Goal: Contribute content: Contribute content

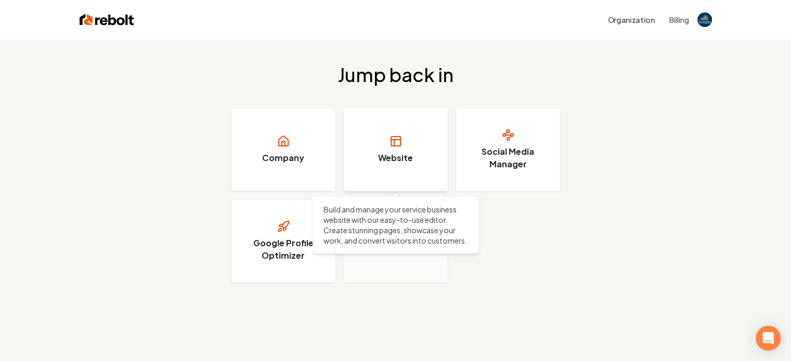
click at [416, 156] on link "Website" at bounding box center [396, 149] width 104 height 83
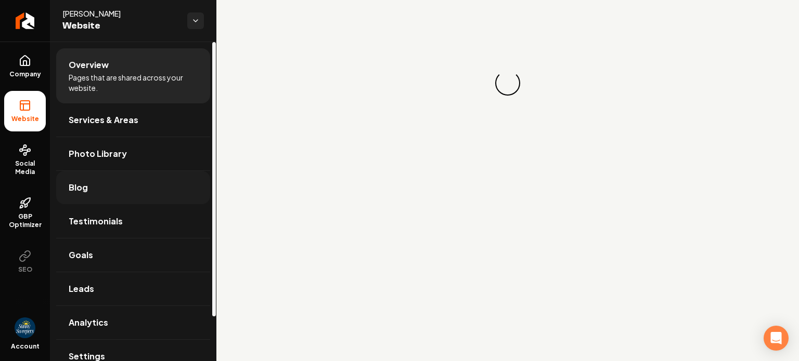
click at [117, 191] on link "Blog" at bounding box center [133, 187] width 154 height 33
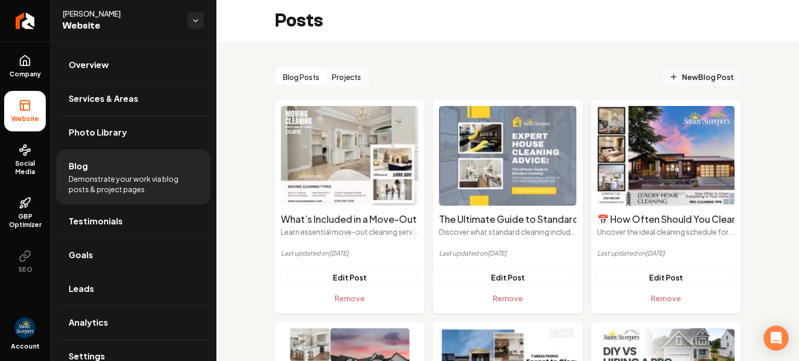
click at [692, 79] on span "New Blog Post" at bounding box center [701, 77] width 64 height 11
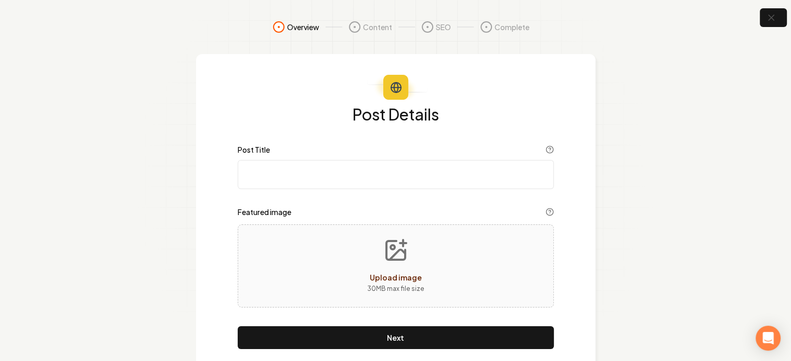
click at [376, 164] on input "Post Title" at bounding box center [396, 174] width 316 height 29
paste input "🧹 Move-In & Move-Out Cleaning Made Simple: What Most People Forget"
paste input "🧹"
type input "Move-In & Move-Out Cleaning Made Simple: What Most People Forget 🧹"
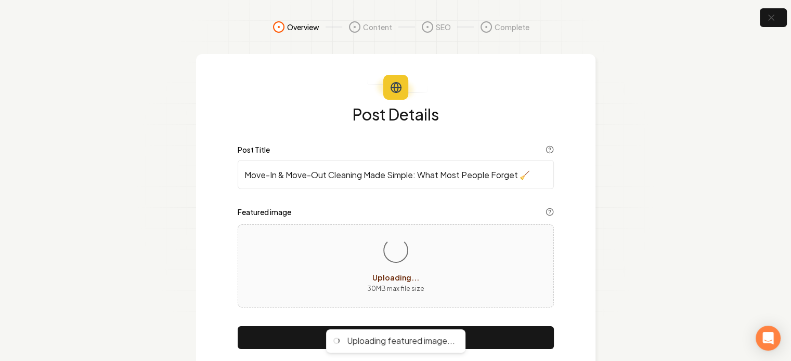
drag, startPoint x: 704, startPoint y: 231, endPoint x: 707, endPoint y: 239, distance: 8.4
click at [705, 234] on section "Overview Content SEO Complete Post Details Post Title Move-In & Move-Out Cleani…" at bounding box center [395, 195] width 791 height 391
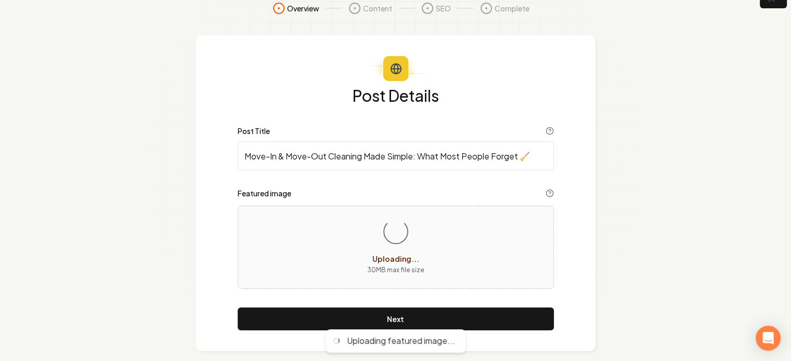
scroll to position [29, 0]
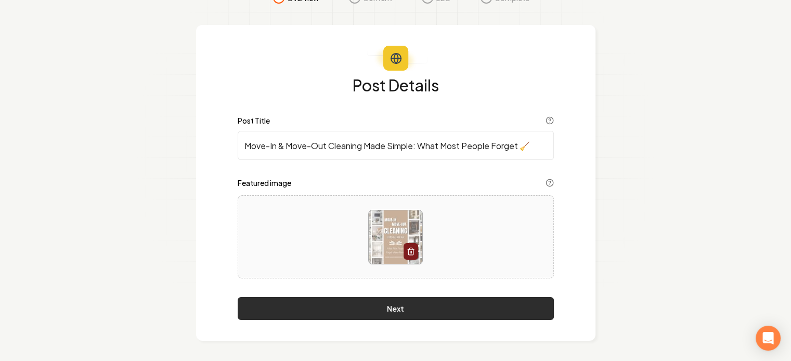
click at [489, 311] on button "Next" at bounding box center [396, 308] width 316 height 23
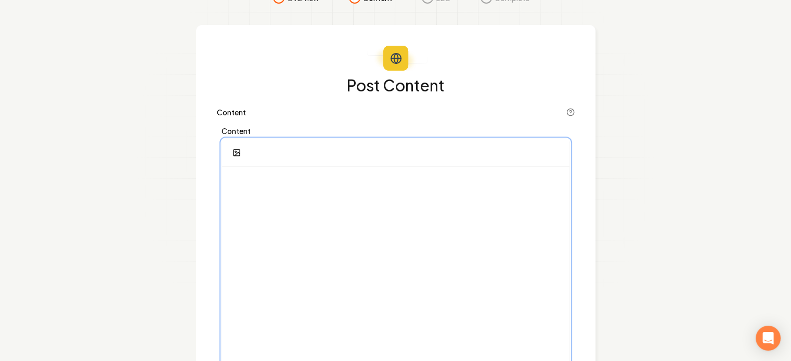
drag, startPoint x: 318, startPoint y: 174, endPoint x: 331, endPoint y: 200, distance: 28.8
click at [318, 178] on div at bounding box center [395, 267] width 347 height 200
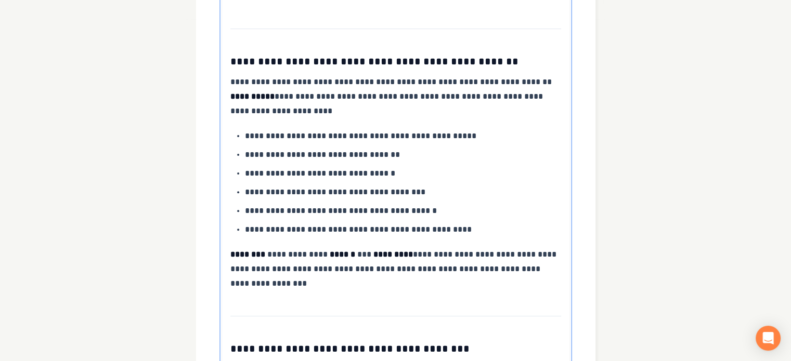
scroll to position [0, 0]
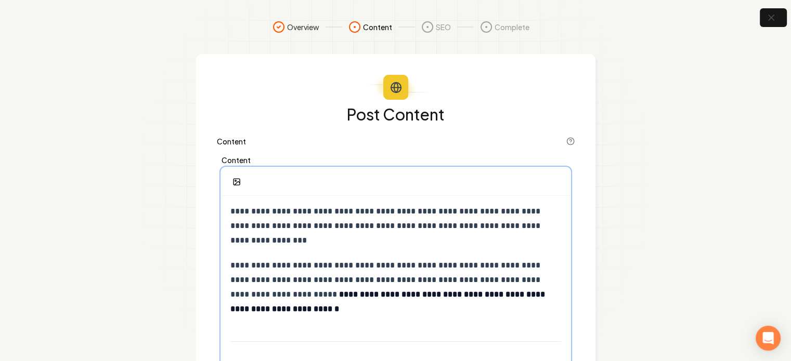
click at [472, 228] on p "**********" at bounding box center [395, 226] width 331 height 44
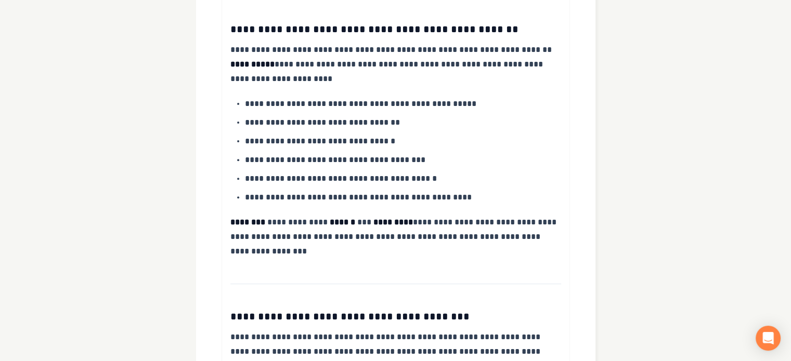
drag, startPoint x: 670, startPoint y: 119, endPoint x: 664, endPoint y: 141, distance: 23.1
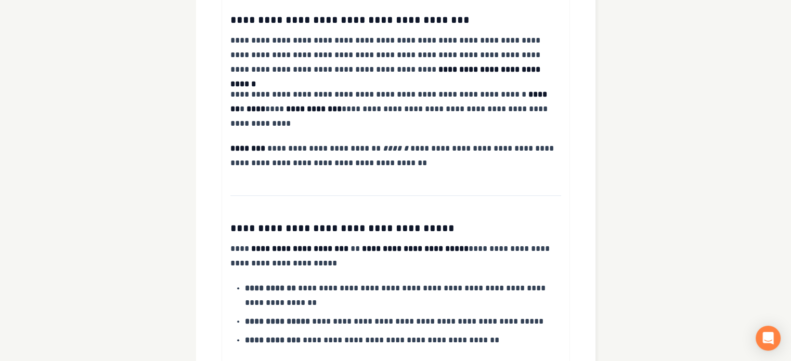
drag, startPoint x: 631, startPoint y: 107, endPoint x: 634, endPoint y: 132, distance: 25.7
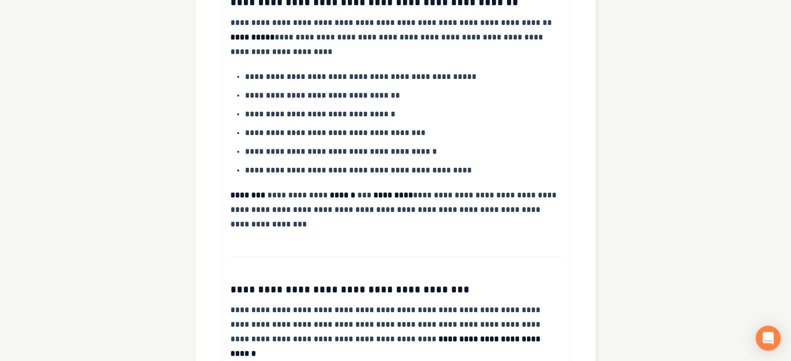
scroll to position [330, 0]
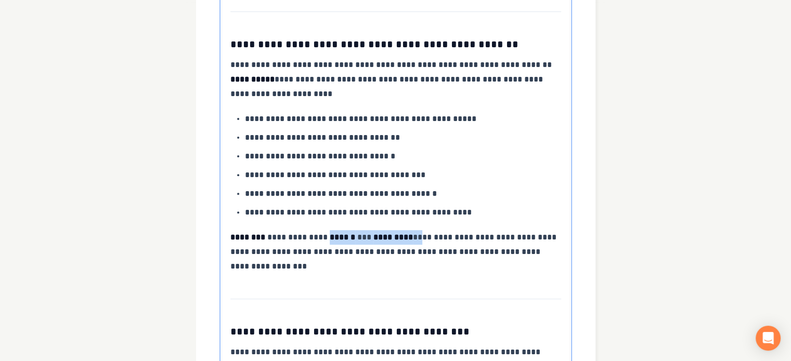
drag, startPoint x: 307, startPoint y: 237, endPoint x: 388, endPoint y: 243, distance: 80.8
click at [388, 243] on p "**********" at bounding box center [395, 252] width 331 height 44
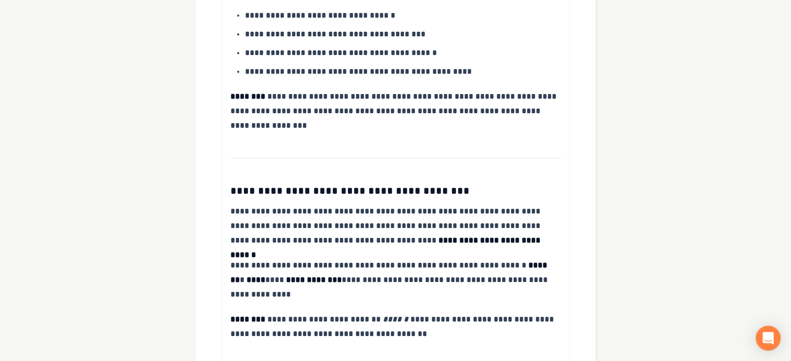
scroll to position [486, 0]
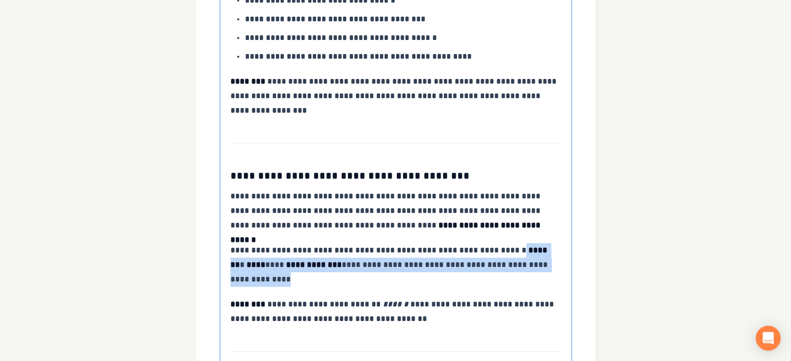
drag, startPoint x: 500, startPoint y: 251, endPoint x: 511, endPoint y: 274, distance: 25.1
click at [511, 274] on p "**********" at bounding box center [395, 265] width 331 height 44
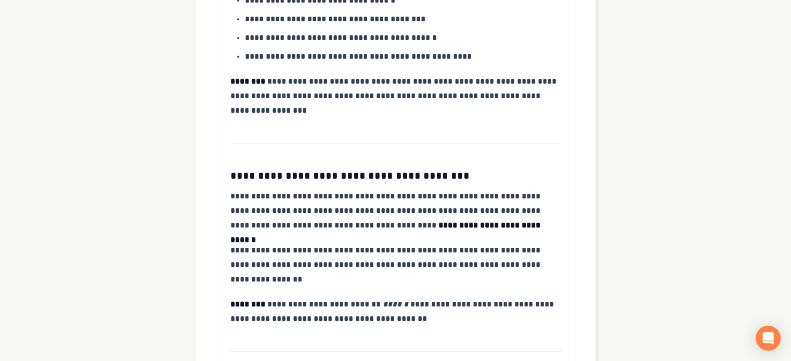
click at [646, 216] on section "**********" at bounding box center [395, 215] width 791 height 1402
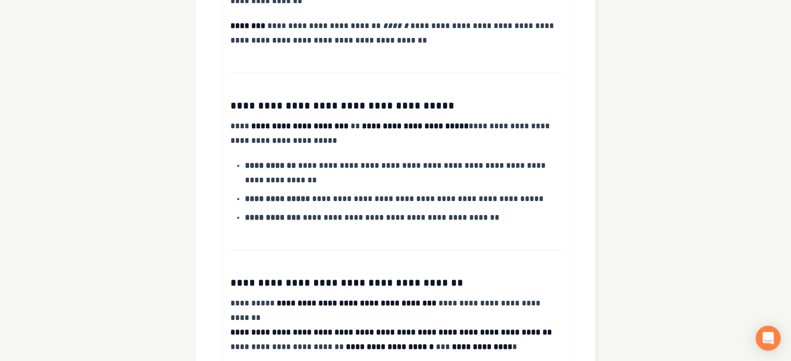
scroll to position [774, 0]
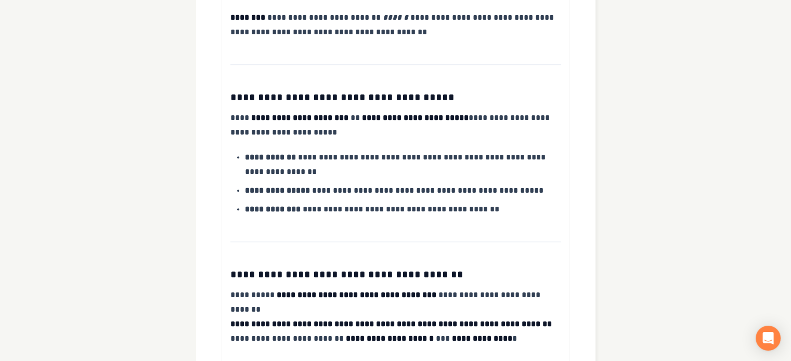
drag, startPoint x: 685, startPoint y: 155, endPoint x: 685, endPoint y: 178, distance: 23.4
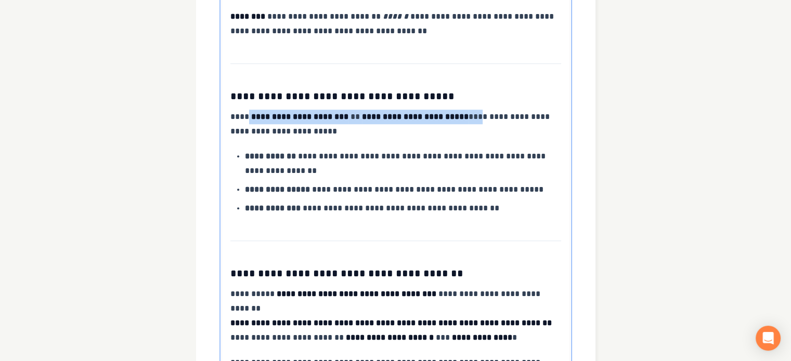
drag, startPoint x: 250, startPoint y: 116, endPoint x: 482, endPoint y: 119, distance: 232.9
click at [482, 119] on p "**********" at bounding box center [395, 124] width 331 height 29
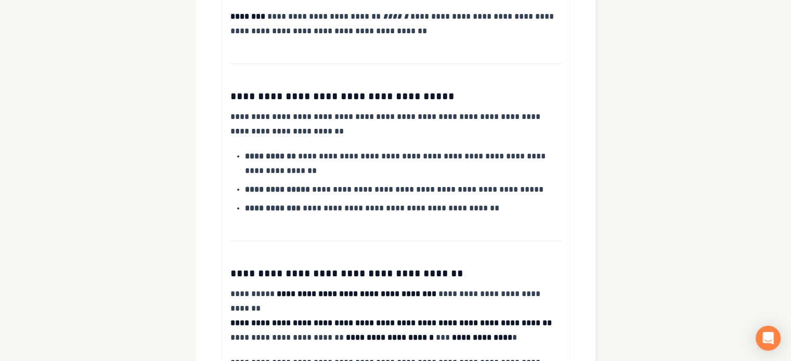
drag, startPoint x: 634, startPoint y: 110, endPoint x: 634, endPoint y: 122, distance: 12.0
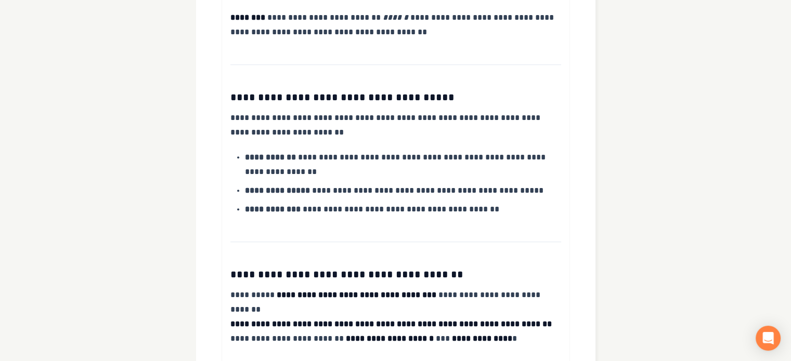
scroll to position [776, 0]
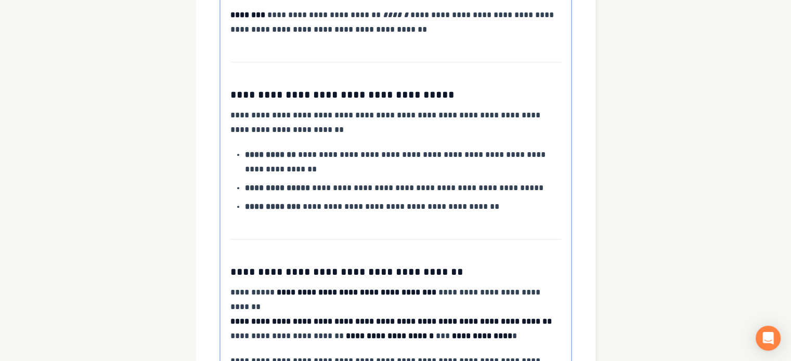
click at [405, 193] on p "**********" at bounding box center [403, 188] width 317 height 15
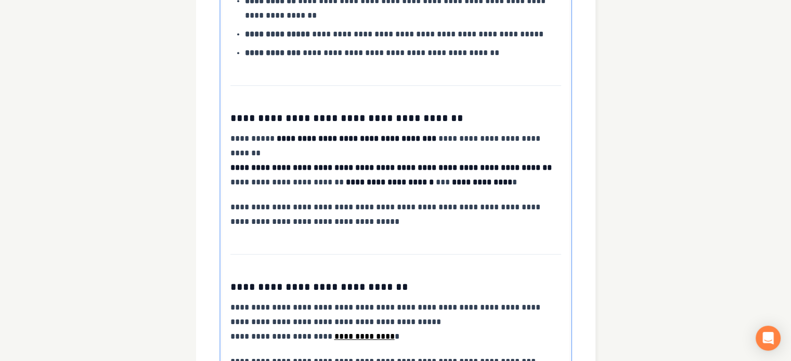
scroll to position [932, 0]
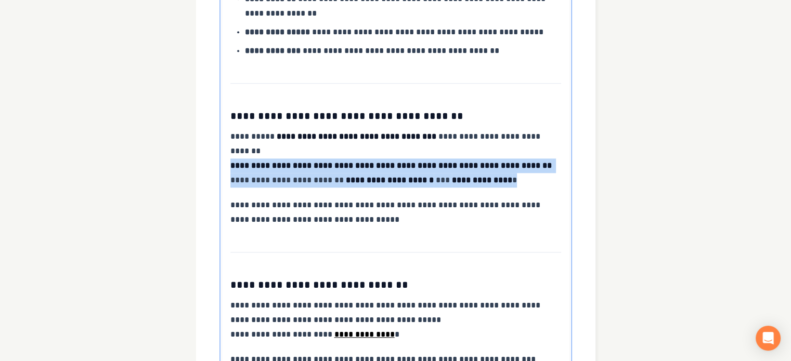
drag, startPoint x: 332, startPoint y: 160, endPoint x: 514, endPoint y: 178, distance: 182.8
click at [514, 175] on p "**********" at bounding box center [395, 158] width 331 height 58
drag, startPoint x: 504, startPoint y: 184, endPoint x: 226, endPoint y: 164, distance: 278.8
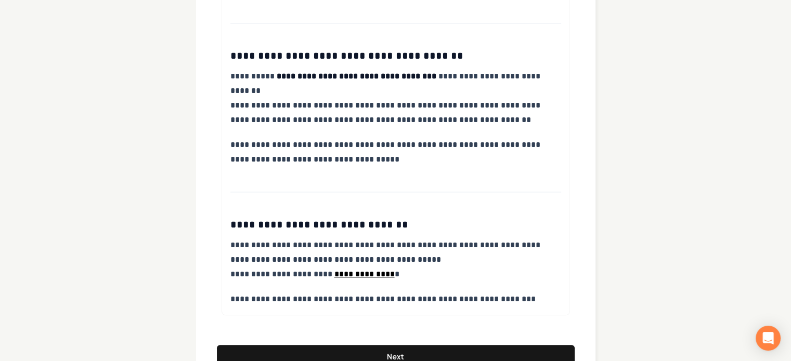
drag, startPoint x: 665, startPoint y: 132, endPoint x: 661, endPoint y: 159, distance: 27.9
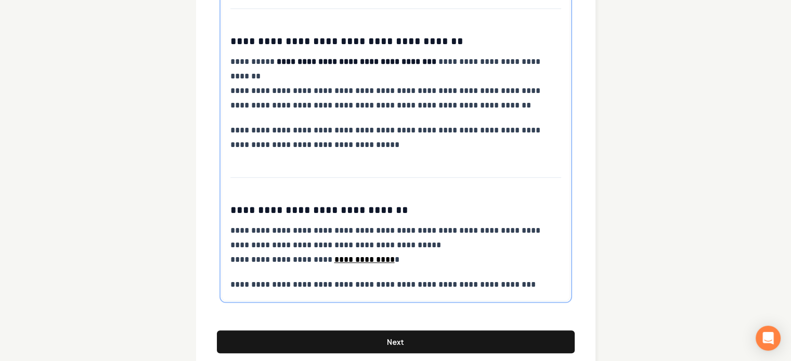
click at [517, 104] on p "**********" at bounding box center [395, 84] width 331 height 58
click at [383, 210] on h3 "**********" at bounding box center [395, 210] width 331 height 15
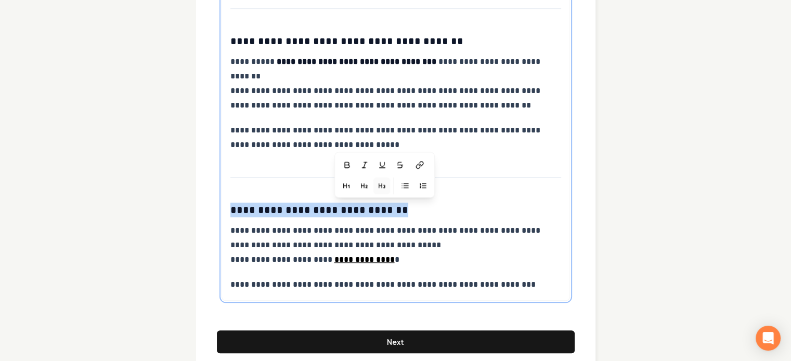
click at [383, 210] on h3 "**********" at bounding box center [395, 210] width 331 height 15
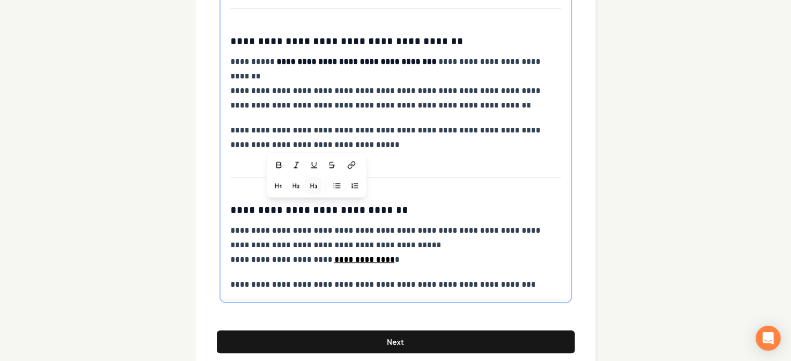
click at [388, 224] on p "**********" at bounding box center [395, 246] width 331 height 44
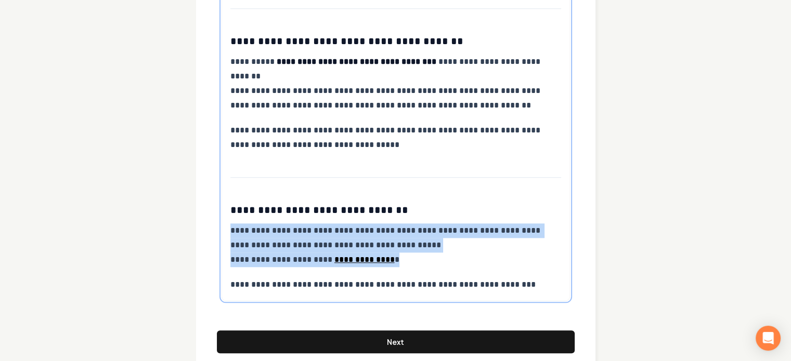
click at [388, 224] on p "**********" at bounding box center [395, 246] width 331 height 44
click at [532, 226] on p "**********" at bounding box center [395, 246] width 331 height 44
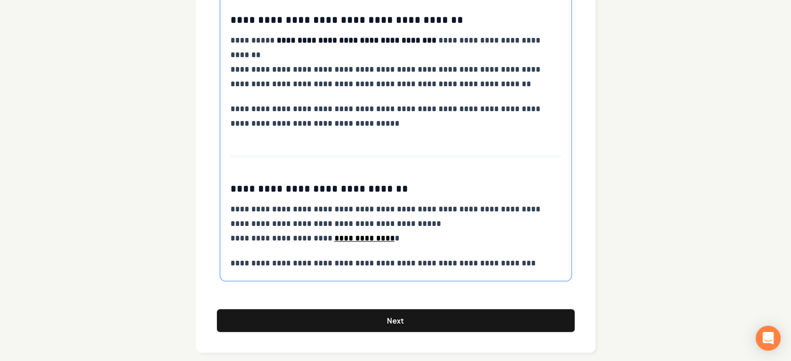
scroll to position [1039, 0]
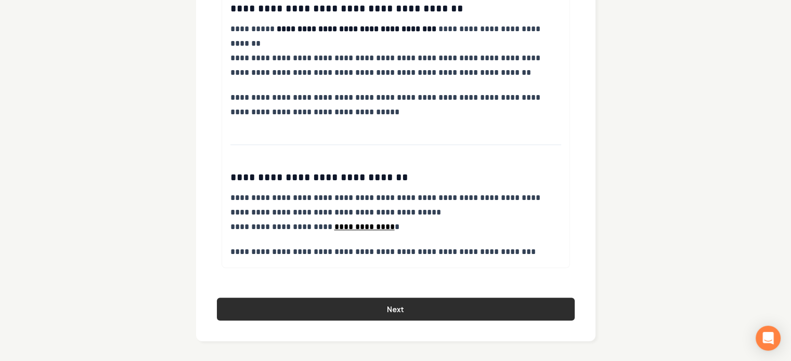
click at [449, 298] on button "Next" at bounding box center [396, 309] width 358 height 23
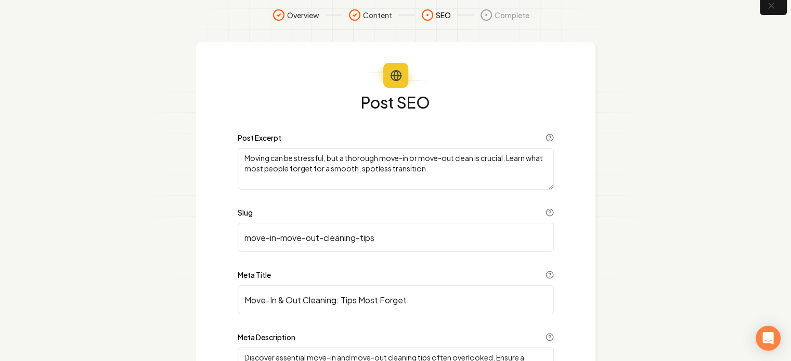
scroll to position [0, 0]
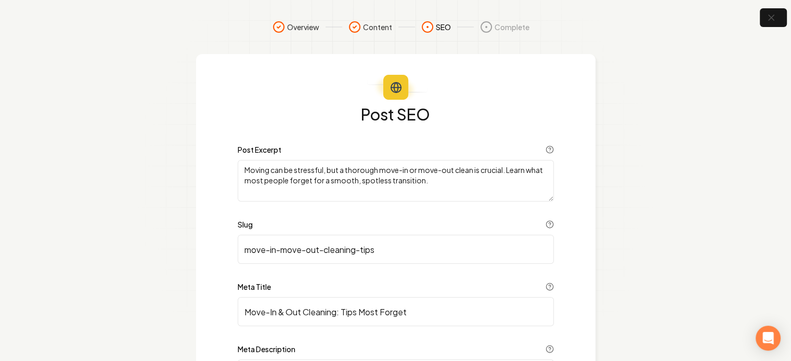
click at [410, 180] on textarea "Moving can be stressful, but a thorough move-in or move-out clean is crucial. L…" at bounding box center [396, 181] width 316 height 42
click at [463, 192] on textarea "Moving can be stressful, but a thorough move-in or move-out clean is crucial. L…" at bounding box center [396, 181] width 316 height 42
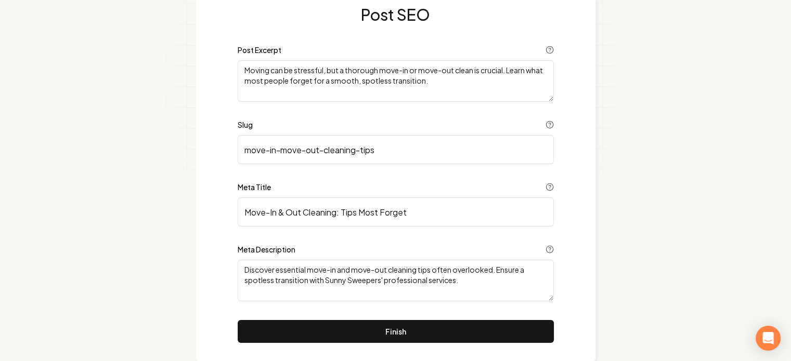
scroll to position [123, 0]
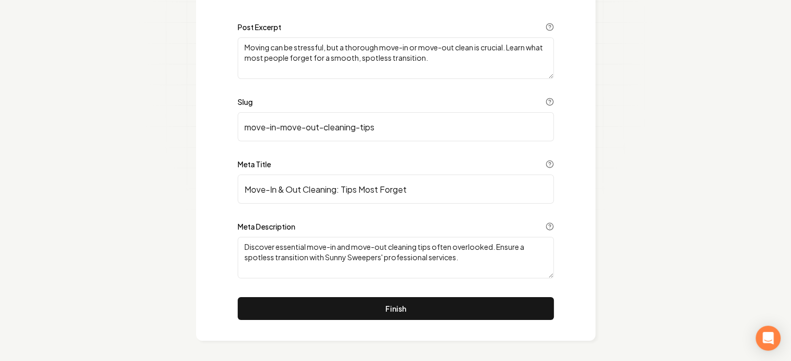
click at [507, 255] on textarea "Discover essential move-in and move-out cleaning tips often overlooked. Ensure …" at bounding box center [396, 258] width 316 height 42
paste textarea "Moving soon? Discover the ultimate move-in and move-out cleaning checklist — an…"
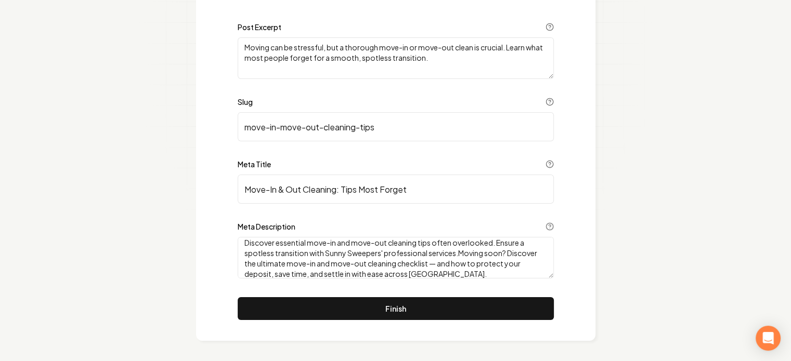
scroll to position [0, 0]
drag, startPoint x: 281, startPoint y: 245, endPoint x: 498, endPoint y: 243, distance: 216.3
click at [498, 243] on textarea "Discover essential move-in and move-out cleaning tips often overlooked. Ensure …" at bounding box center [396, 258] width 316 height 42
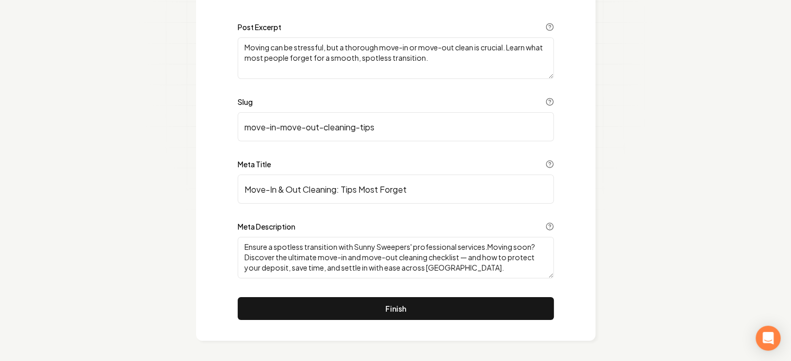
drag, startPoint x: 253, startPoint y: 256, endPoint x: 462, endPoint y: 255, distance: 209.0
click at [462, 255] on textarea "Ensure a spotless transition with Sunny Sweepers' professional services.Moving …" at bounding box center [396, 258] width 316 height 42
paste textarea "essential move-in and move-out cleaning tips often overlooked."
drag, startPoint x: 490, startPoint y: 247, endPoint x: 116, endPoint y: 240, distance: 373.9
click at [116, 240] on section "Overview Content SEO Complete Post SEO Post Excerpt Moving can be stressful, bu…" at bounding box center [395, 119] width 791 height 485
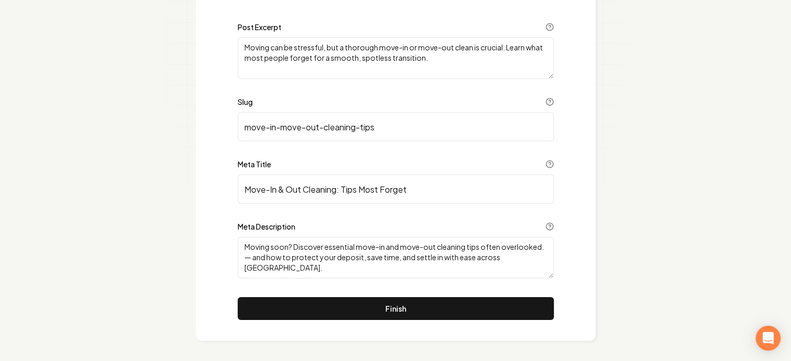
click at [368, 272] on textarea "Moving soon? Discover essential move-in and move-out cleaning tips often overlo…" at bounding box center [396, 258] width 316 height 42
click at [245, 255] on textarea "Moving soon? Discover essential move-in and move-out cleaning tips often overlo…" at bounding box center [396, 258] width 316 height 42
click at [289, 270] on textarea "Moving soon? Discover essential move-in and move-out cleaning tips often overlo…" at bounding box center [396, 258] width 316 height 42
paste textarea "Ensure a spotless transition with Sunny Sweepers' professional services."
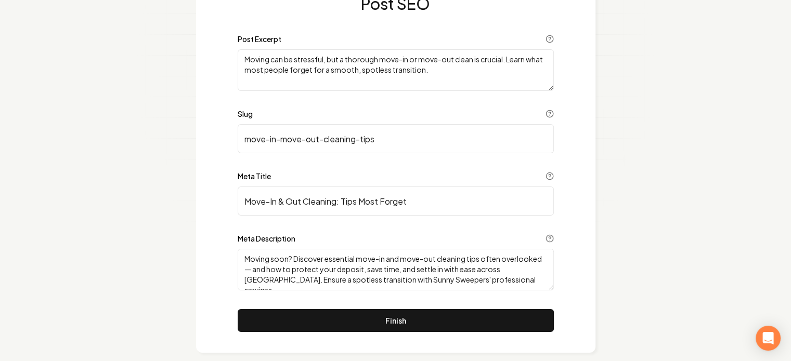
scroll to position [123, 0]
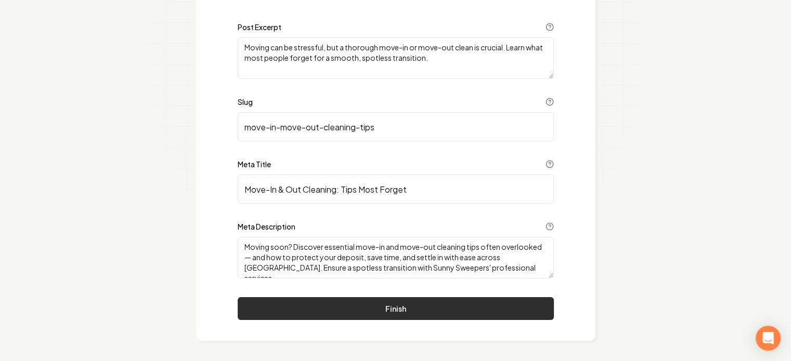
type textarea "Moving soon? Discover essential move-in and move-out cleaning tips often overlo…"
click at [439, 306] on button "Finish" at bounding box center [396, 308] width 316 height 23
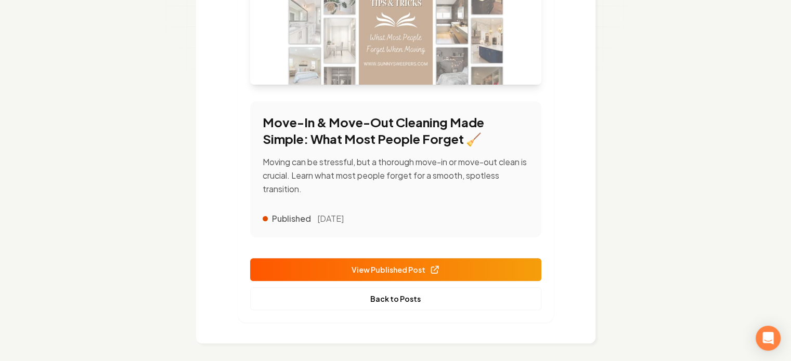
scroll to position [246, 0]
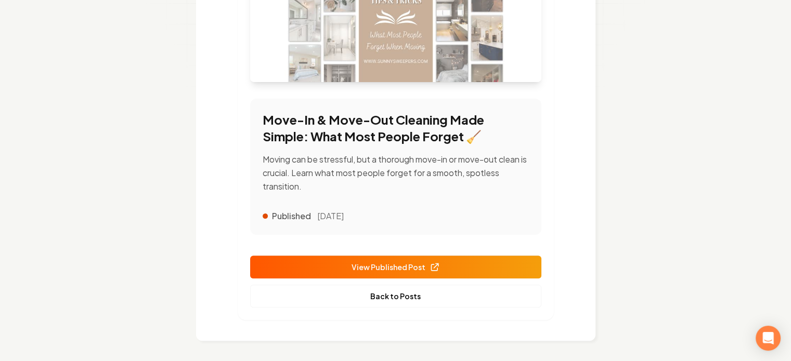
click at [408, 265] on span "View Published Post" at bounding box center [395, 267] width 88 height 11
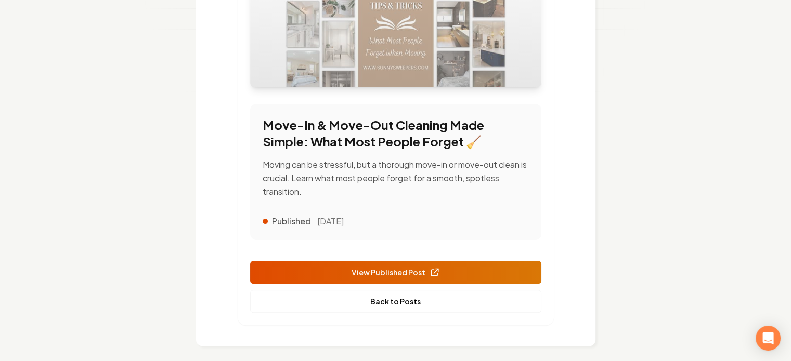
scroll to position [0, 0]
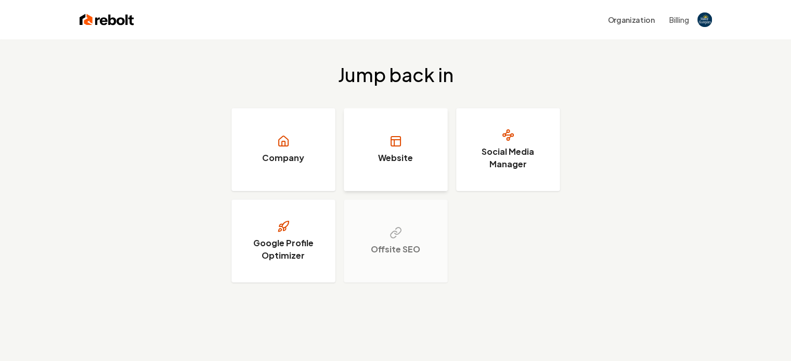
click at [443, 167] on link "Website" at bounding box center [396, 149] width 104 height 83
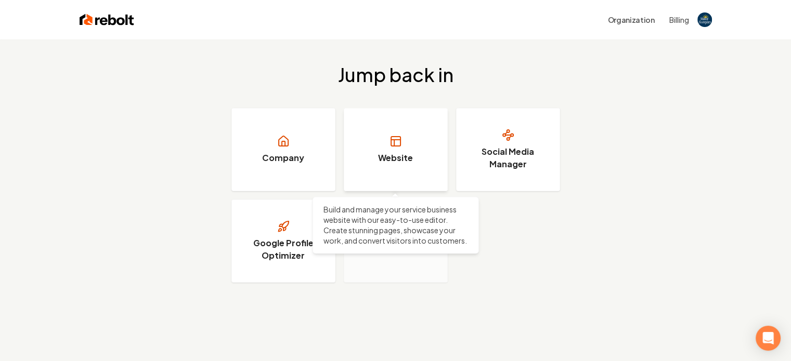
click at [406, 153] on h3 "Website" at bounding box center [395, 158] width 35 height 12
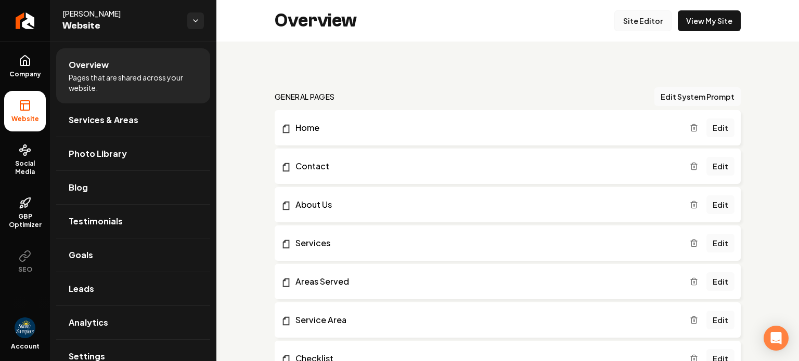
click at [631, 16] on link "Site Editor" at bounding box center [642, 20] width 57 height 21
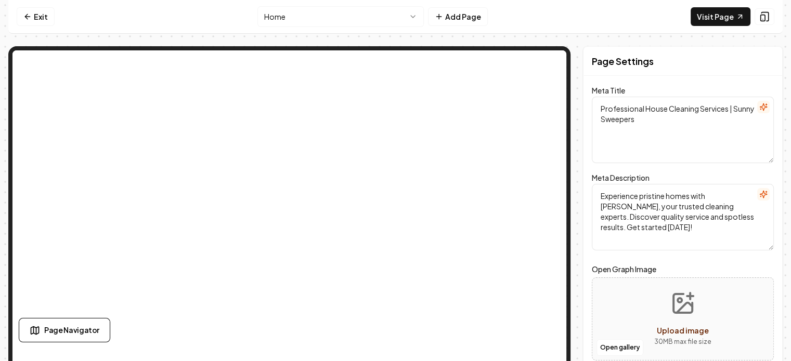
click at [375, 6] on nav "Exit Home Add Page Visit Page" at bounding box center [395, 17] width 774 height 34
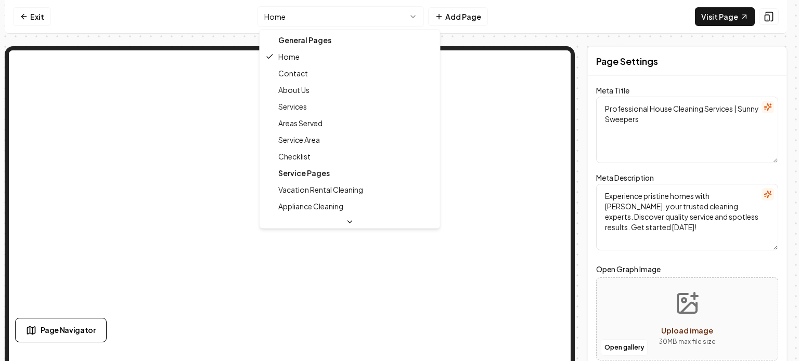
click at [375, 9] on html "Computer Required This feature is only available on a computer. Please switch t…" at bounding box center [399, 180] width 799 height 361
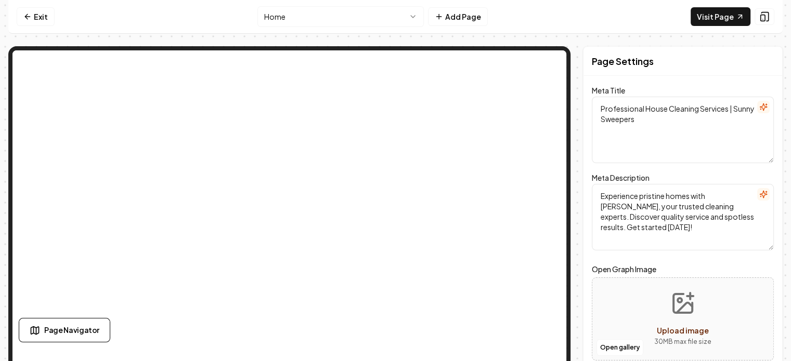
click at [266, 3] on nav "Exit Home Add Page Visit Page" at bounding box center [395, 17] width 774 height 34
click at [277, 15] on html "Computer Required This feature is only available on a computer. Please switch t…" at bounding box center [395, 180] width 791 height 361
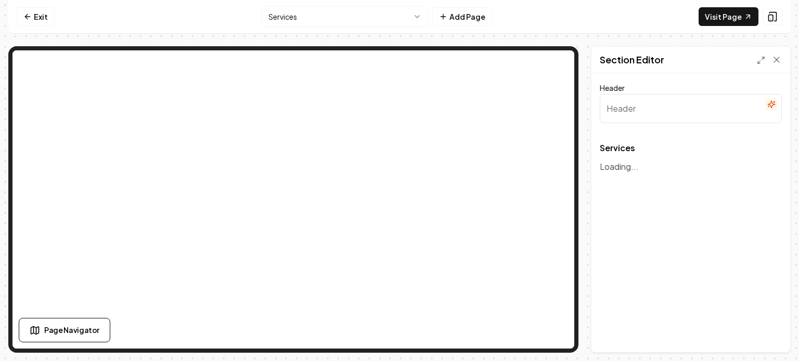
type input "Our Services"
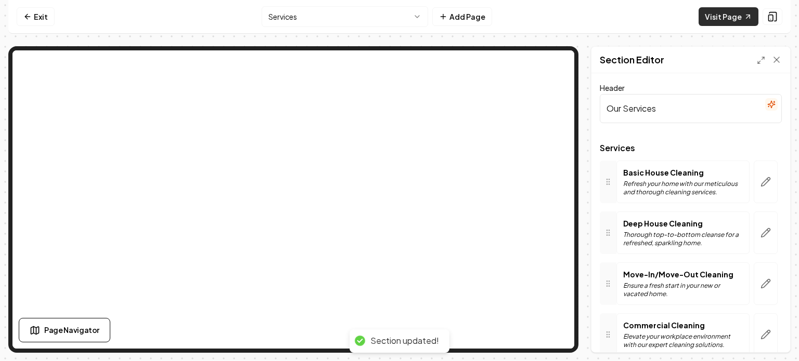
click at [715, 11] on link "Visit Page" at bounding box center [728, 16] width 60 height 19
click at [297, 11] on html "Computer Required This feature is only available on a computer. Please switch t…" at bounding box center [399, 180] width 799 height 361
click at [351, 14] on html "Computer Required This feature is only available on a computer. Please switch t…" at bounding box center [399, 180] width 799 height 361
click at [382, 18] on html "Computer Required This feature is only available on a computer. Please switch t…" at bounding box center [399, 180] width 799 height 361
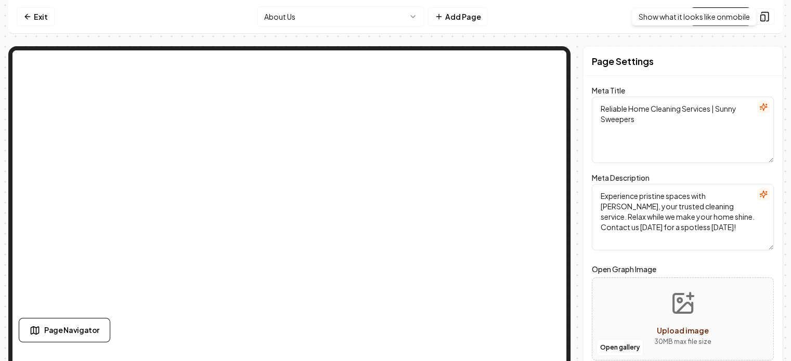
click at [722, 22] on div "Show what it looks like on mobile Show what it looks like on mobile" at bounding box center [693, 17] width 125 height 18
drag, startPoint x: 714, startPoint y: 39, endPoint x: 714, endPoint y: 12, distance: 26.5
click at [714, 37] on div "Exit About Us Add Page Visit Page Page Navigator Page Settings Meta Title Relia…" at bounding box center [395, 176] width 774 height 353
click at [714, 12] on link "Visit Page" at bounding box center [720, 16] width 60 height 19
